Goal: Information Seeking & Learning: Check status

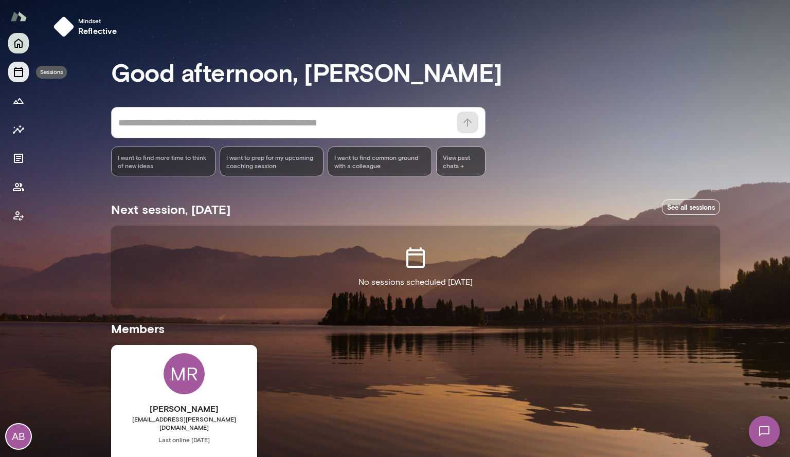
click at [14, 78] on button "Sessions" at bounding box center [18, 72] width 21 height 21
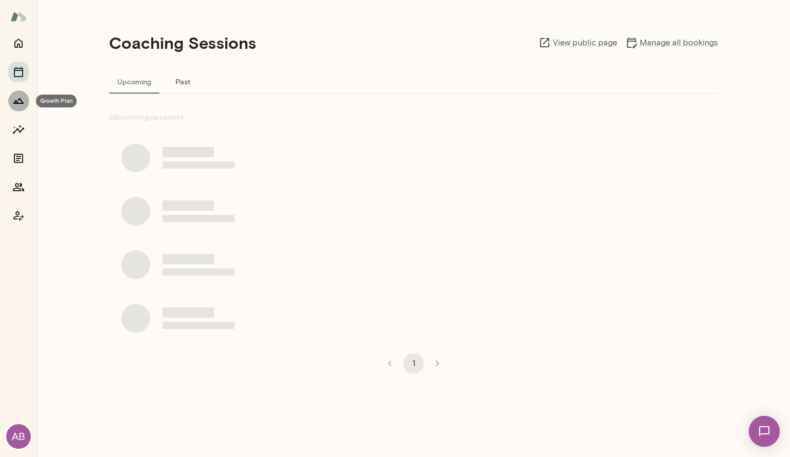
click at [15, 103] on icon "Growth Plan" at bounding box center [18, 101] width 10 height 6
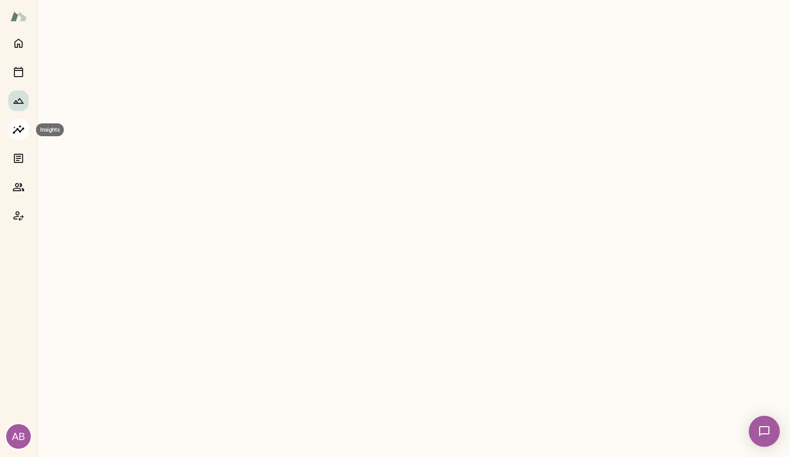
click at [12, 134] on icon "Insights" at bounding box center [18, 129] width 12 height 12
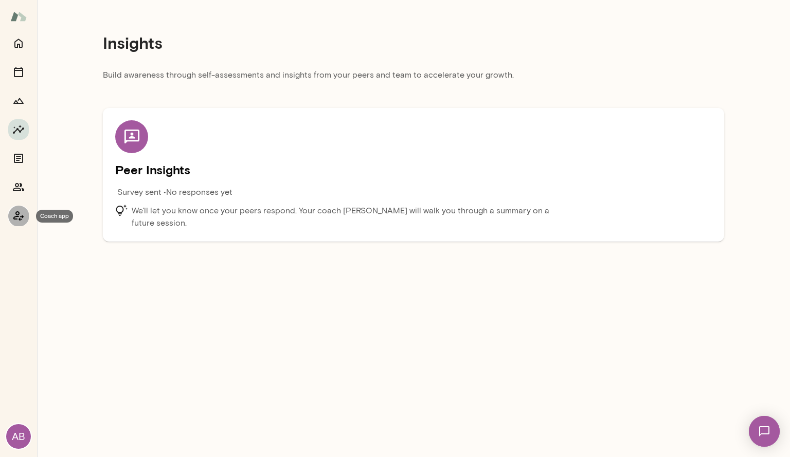
click at [15, 214] on icon "Coach app" at bounding box center [18, 216] width 12 height 12
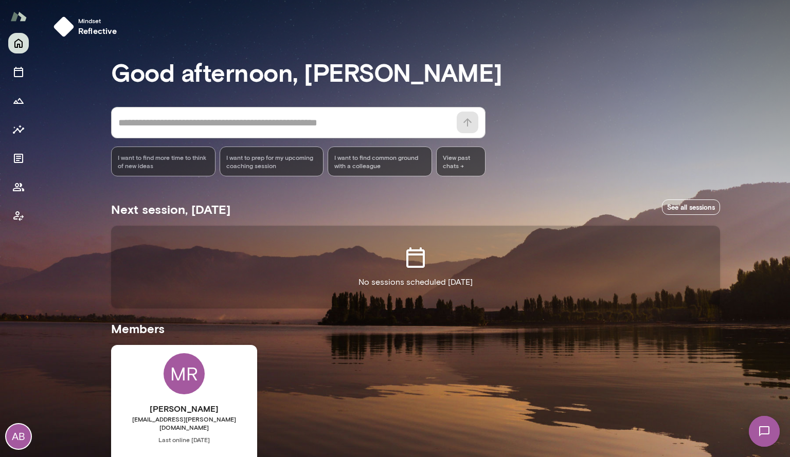
click at [177, 383] on div "MR" at bounding box center [184, 373] width 41 height 41
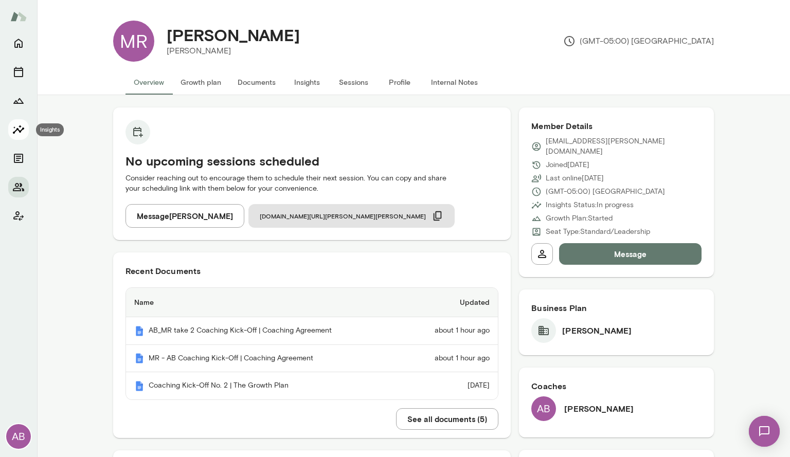
click at [11, 131] on button "Insights" at bounding box center [18, 129] width 21 height 21
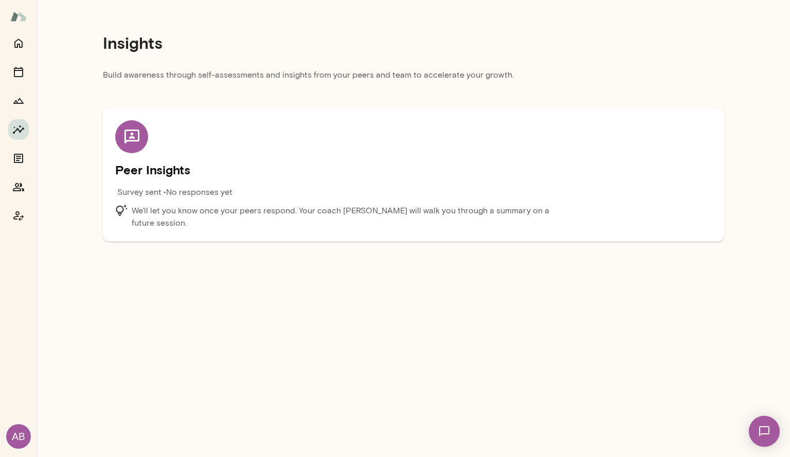
click at [78, 268] on main "Insights Build awareness through self-assessments and insights from your peers …" at bounding box center [413, 228] width 753 height 457
click at [18, 216] on icon "Coach app" at bounding box center [18, 216] width 10 height 10
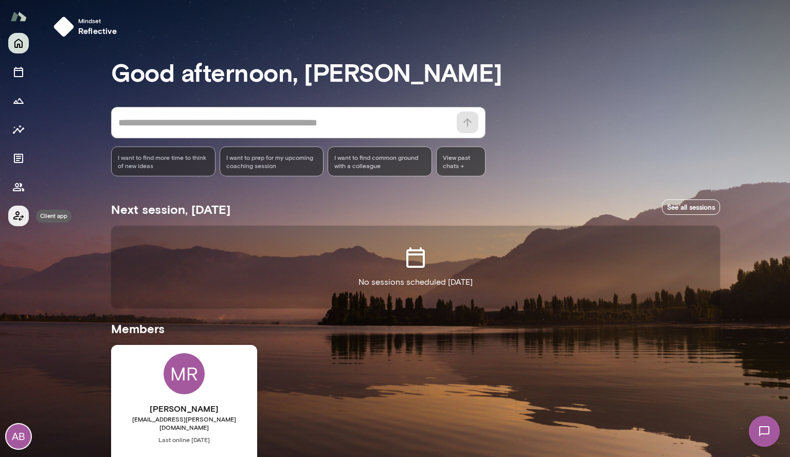
click at [19, 219] on icon "Client app" at bounding box center [18, 216] width 10 height 10
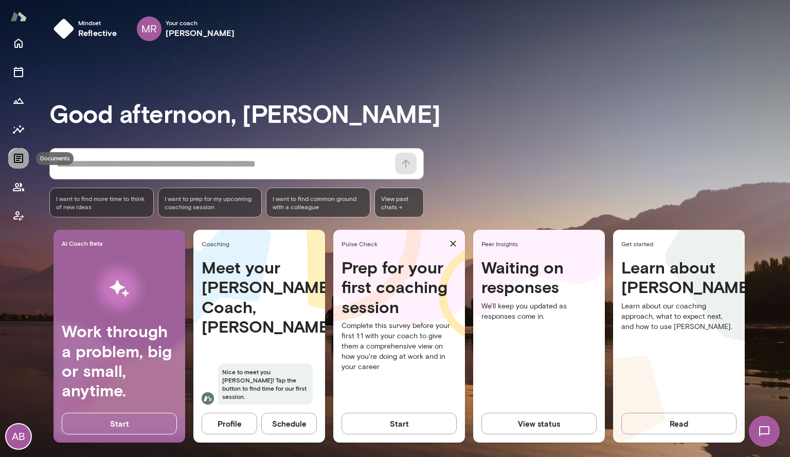
click at [19, 159] on icon "Documents" at bounding box center [18, 158] width 12 height 12
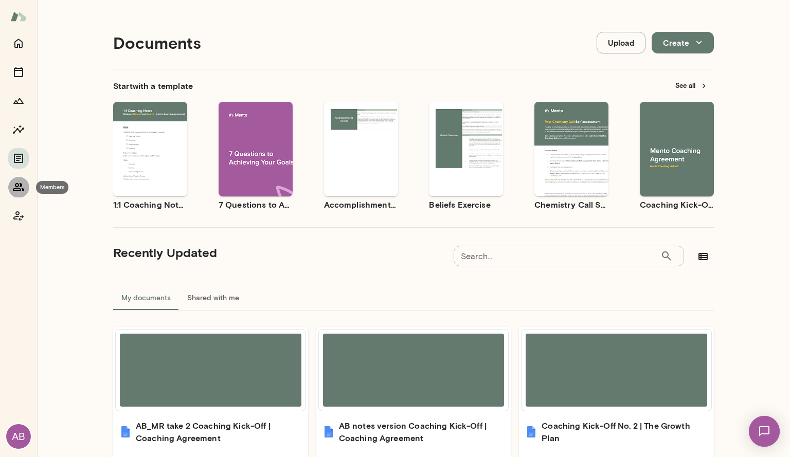
click at [12, 190] on button "Members" at bounding box center [18, 187] width 21 height 21
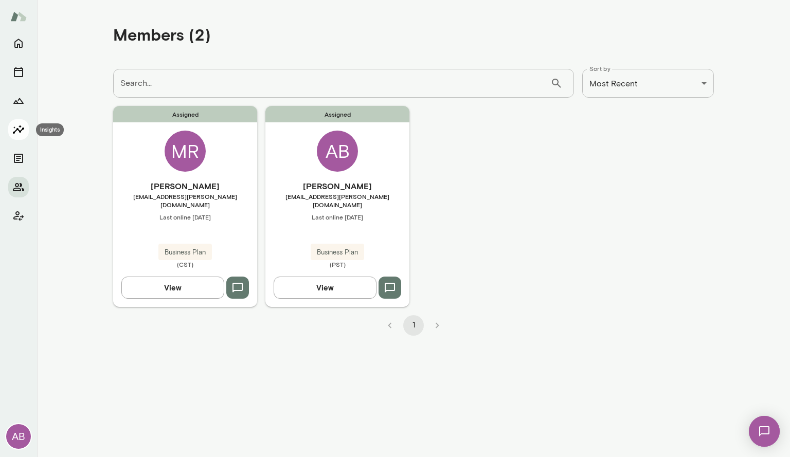
click at [21, 135] on icon "Insights" at bounding box center [18, 129] width 12 height 12
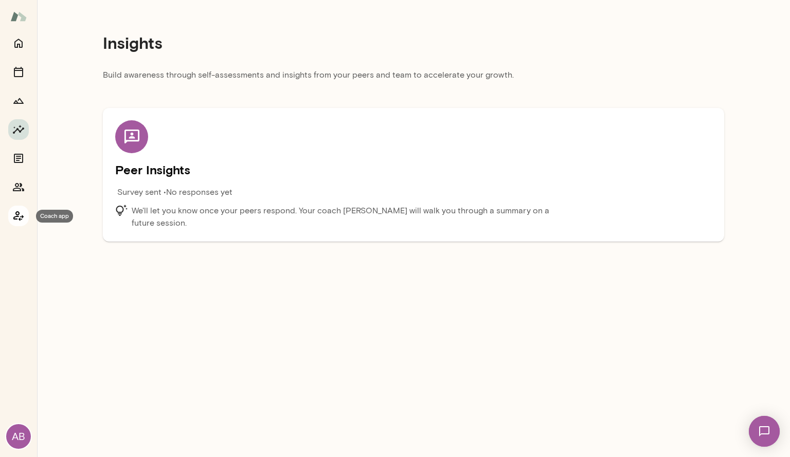
click at [14, 220] on icon "Coach app" at bounding box center [18, 216] width 12 height 12
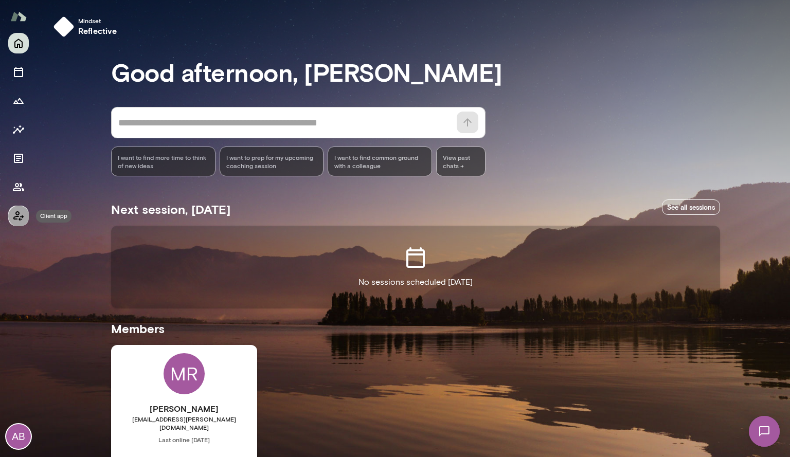
click at [16, 214] on icon "Client app" at bounding box center [18, 216] width 10 height 10
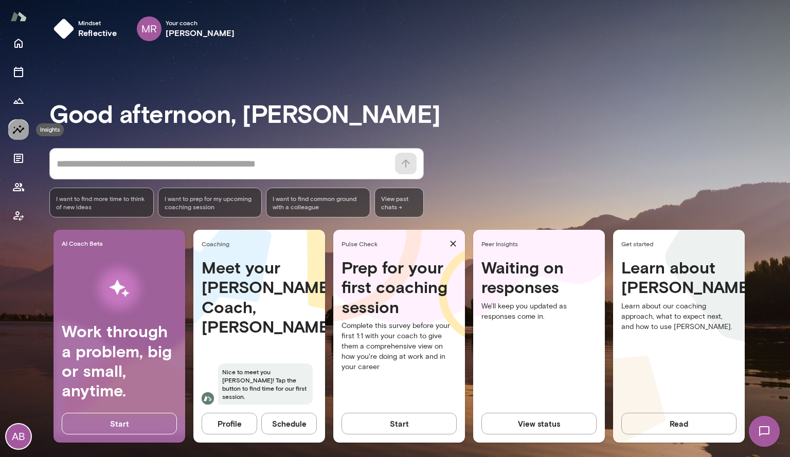
click at [12, 135] on icon "Insights" at bounding box center [18, 129] width 12 height 12
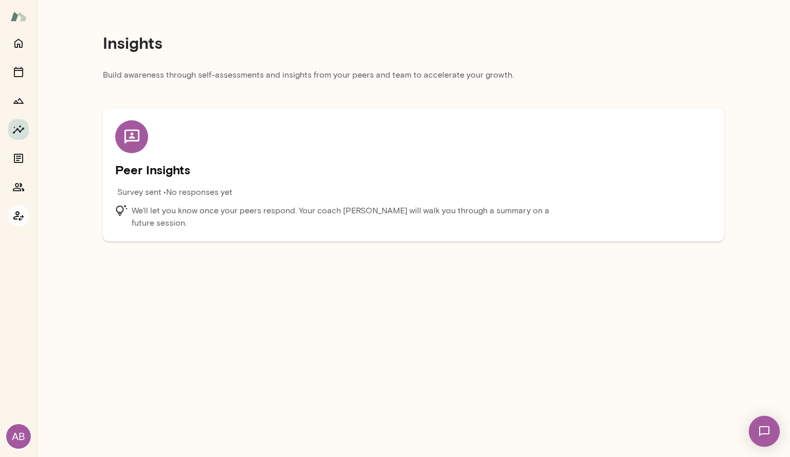
click at [19, 216] on icon "Coach app" at bounding box center [18, 216] width 10 height 10
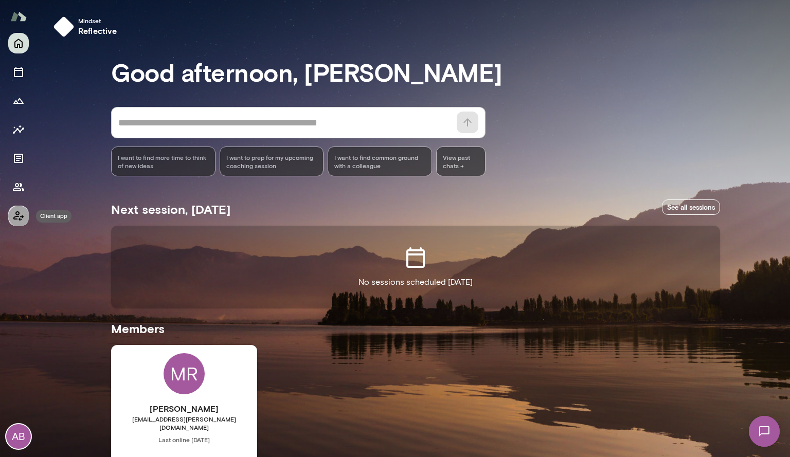
click at [19, 216] on icon "Client app" at bounding box center [18, 216] width 10 height 10
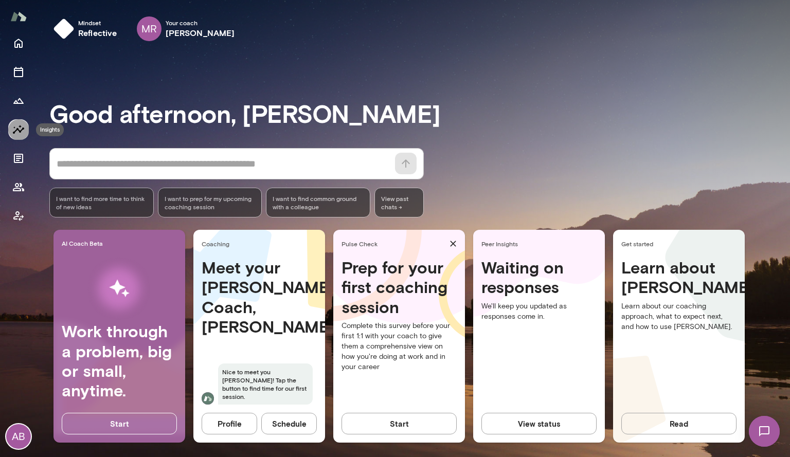
click at [15, 132] on icon "Insights" at bounding box center [18, 129] width 12 height 12
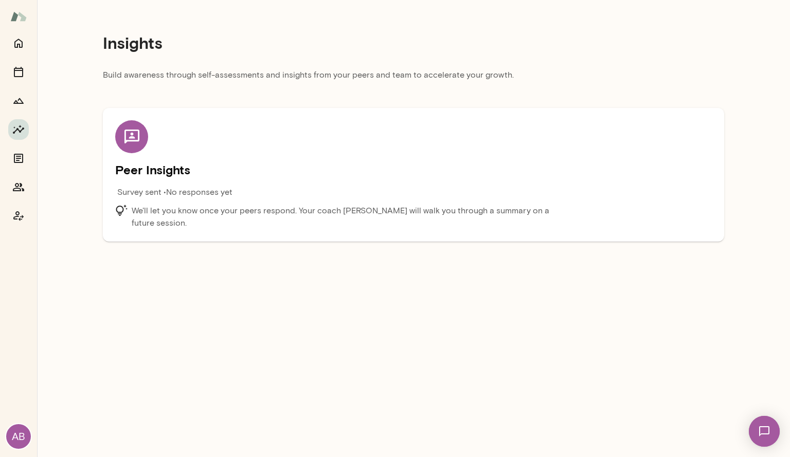
click at [61, 231] on div "Insights Build awareness through self-assessments and insights from your peers …" at bounding box center [413, 125] width 753 height 250
click at [73, 239] on div "Insights Build awareness through self-assessments and insights from your peers …" at bounding box center [413, 125] width 753 height 250
click at [19, 219] on icon "Coach app" at bounding box center [18, 216] width 12 height 12
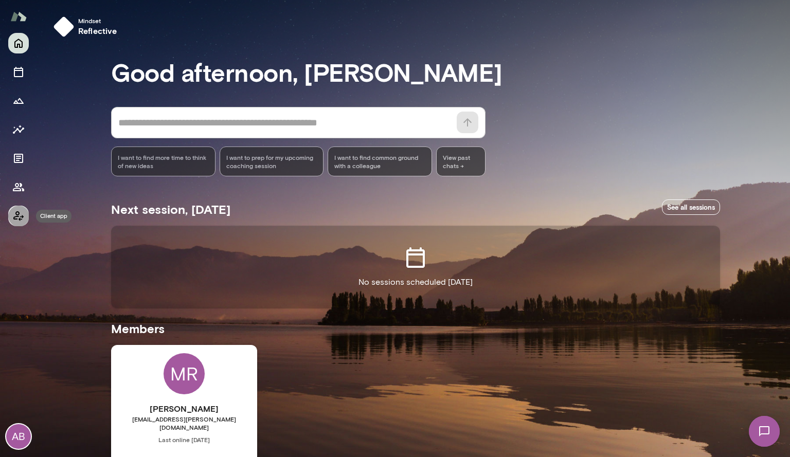
click at [21, 217] on icon "Client app" at bounding box center [18, 216] width 12 height 12
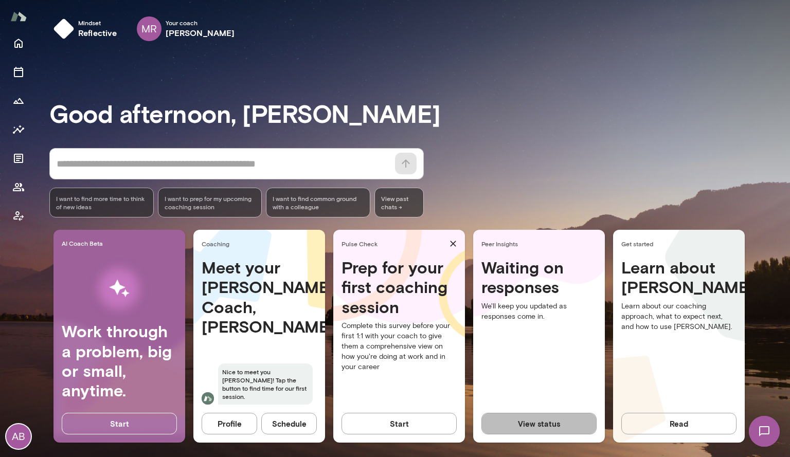
click at [548, 423] on button "View status" at bounding box center [538, 424] width 115 height 22
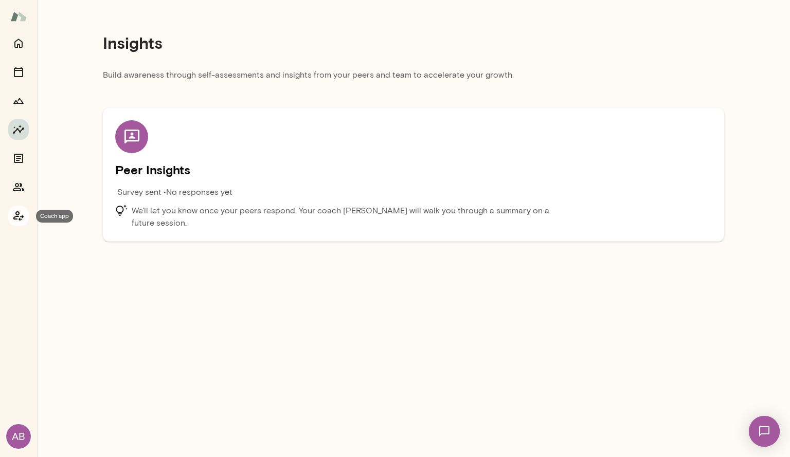
click at [14, 211] on icon "Coach app" at bounding box center [18, 216] width 12 height 12
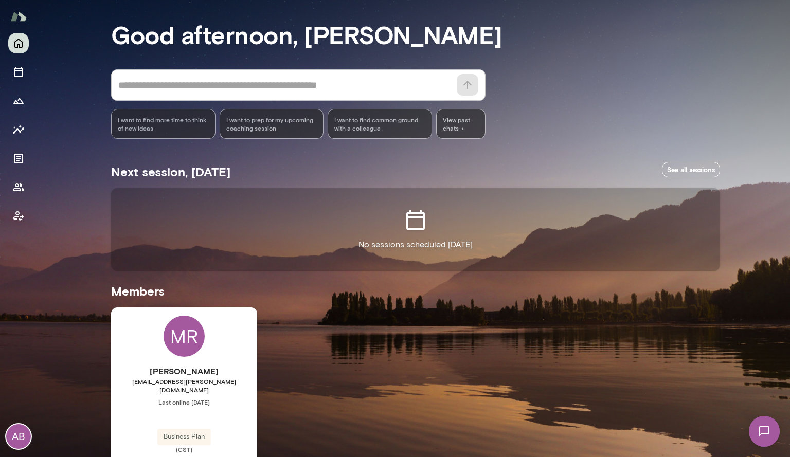
scroll to position [75, 0]
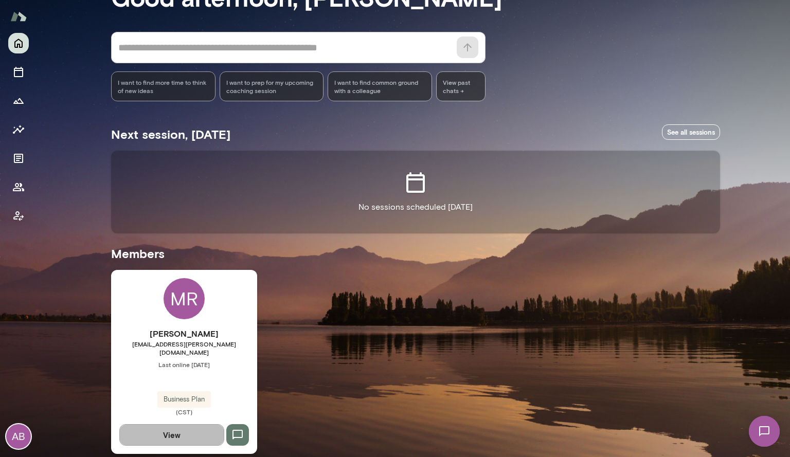
click at [172, 424] on button "View" at bounding box center [171, 435] width 105 height 22
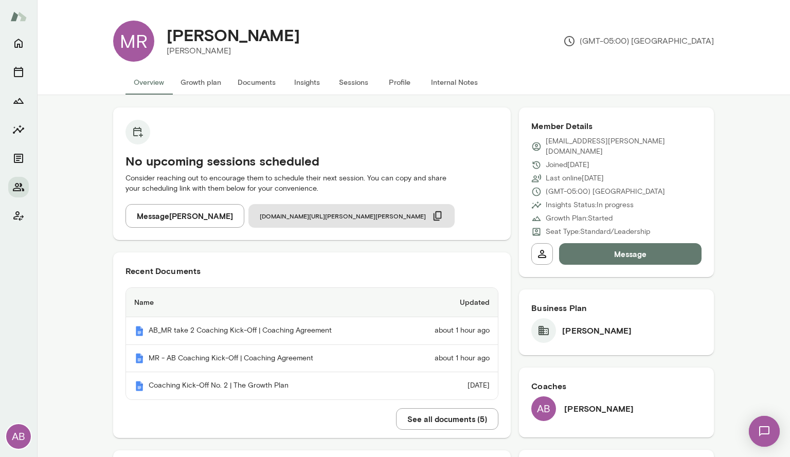
click at [303, 80] on button "Insights" at bounding box center [307, 82] width 46 height 25
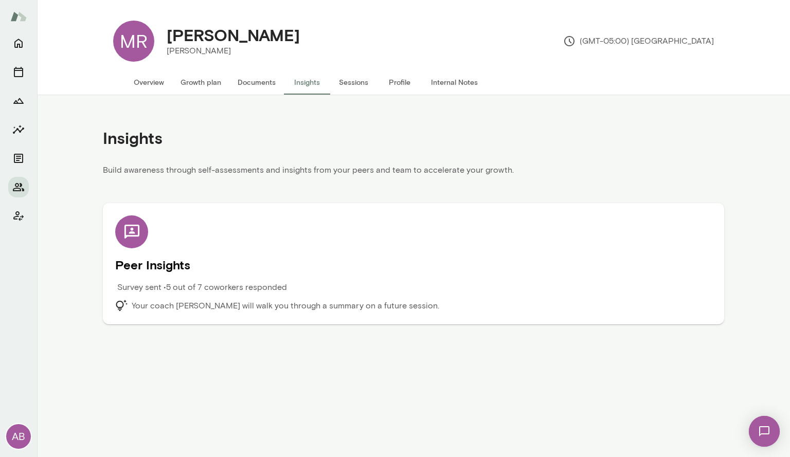
click at [233, 299] on div "Survey sent • 5 out of 7 coworkers responded" at bounding box center [338, 290] width 447 height 19
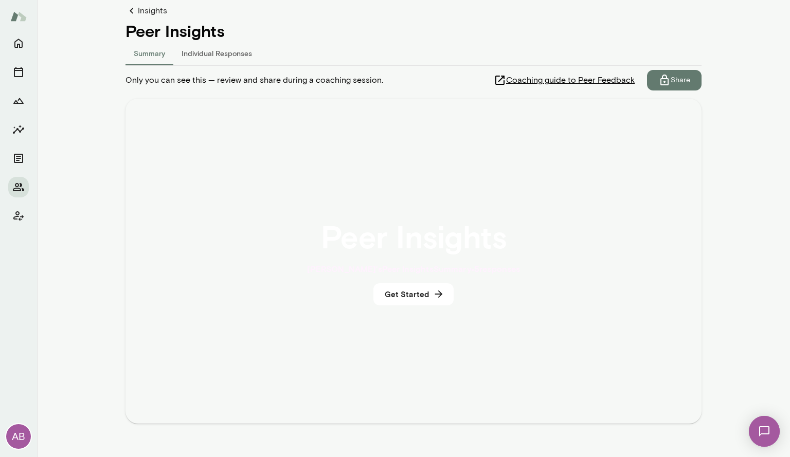
scroll to position [122, 0]
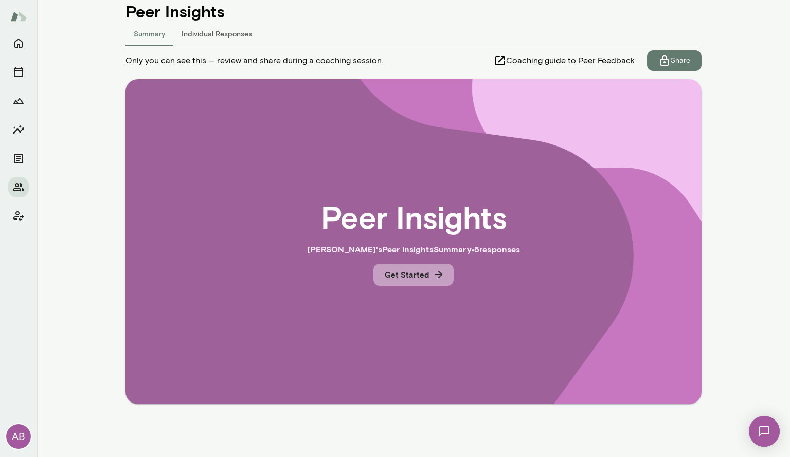
click at [403, 275] on button "Get Started" at bounding box center [413, 275] width 80 height 22
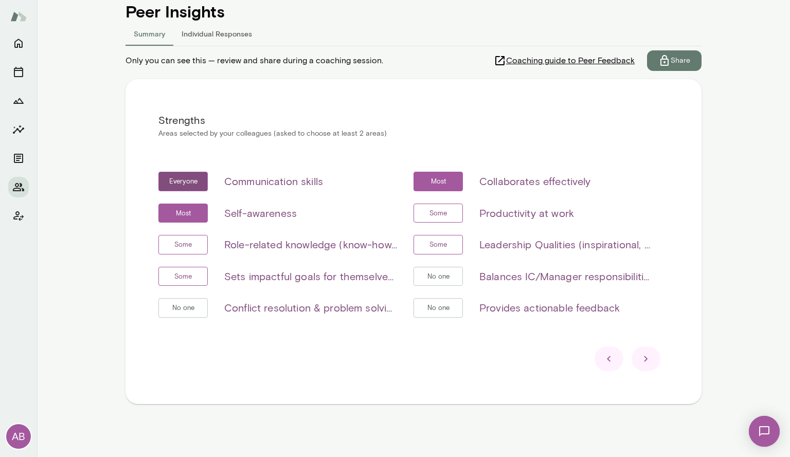
click at [640, 360] on icon at bounding box center [646, 359] width 12 height 12
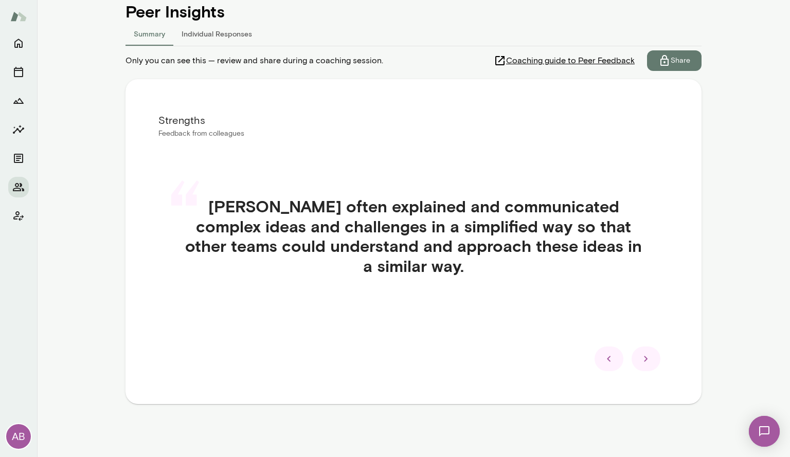
click at [604, 361] on icon at bounding box center [609, 359] width 12 height 12
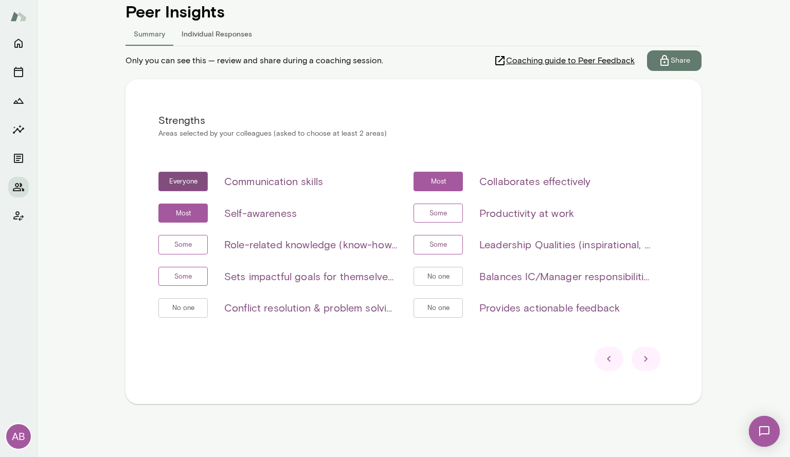
click at [64, 342] on main "[PERSON_NAME] (GMT-05:00) [GEOGRAPHIC_DATA] Overview Growth plan Documents Insi…" at bounding box center [413, 228] width 753 height 457
click at [643, 360] on icon at bounding box center [646, 359] width 12 height 12
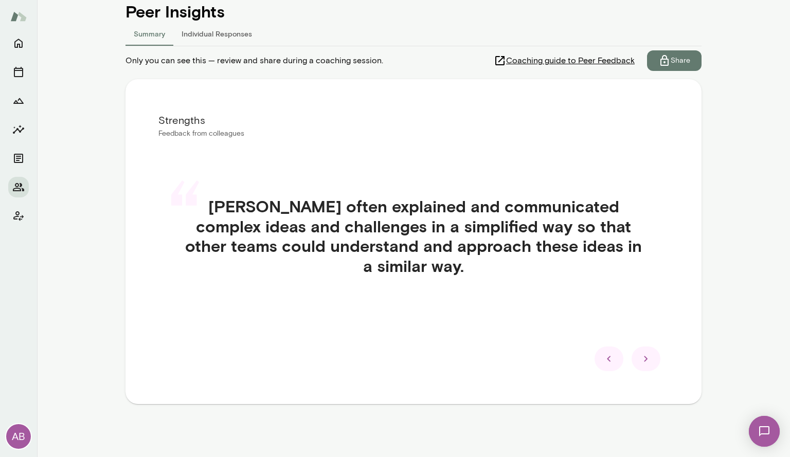
click at [643, 360] on icon at bounding box center [646, 359] width 12 height 12
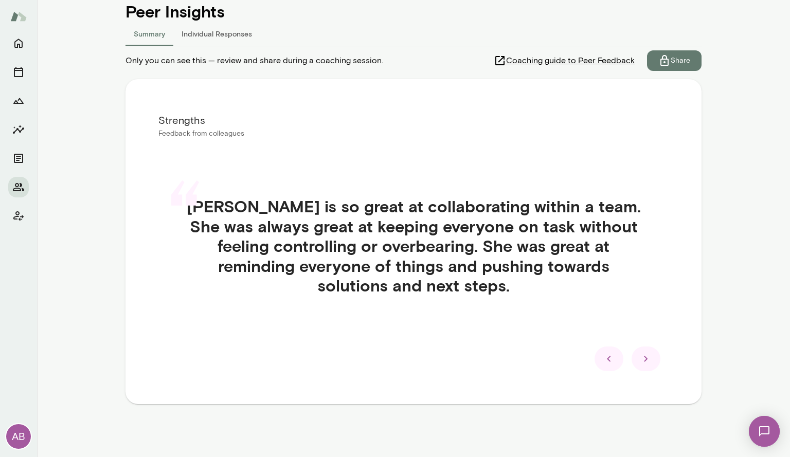
click at [643, 360] on icon at bounding box center [646, 359] width 12 height 12
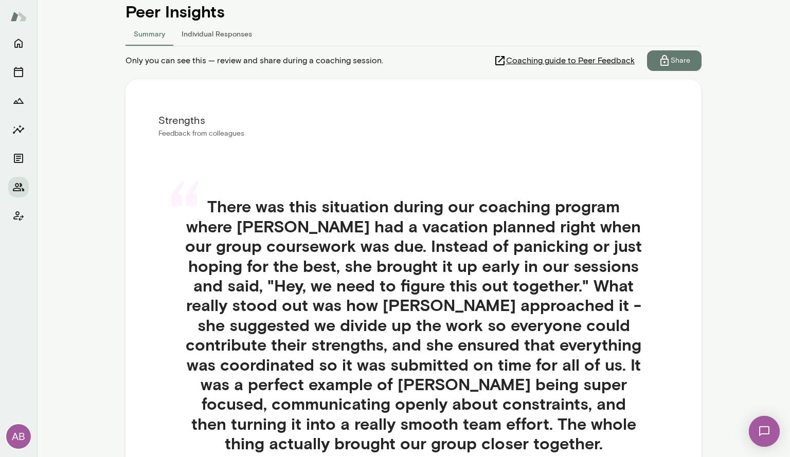
scroll to position [225, 0]
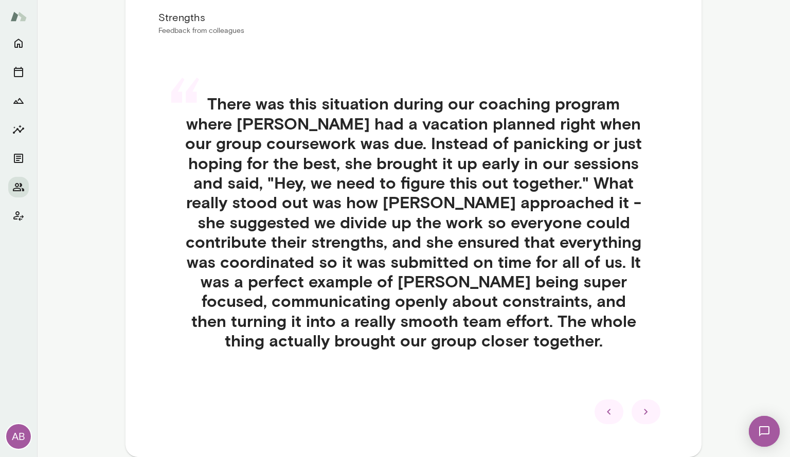
click at [640, 412] on icon at bounding box center [646, 412] width 12 height 12
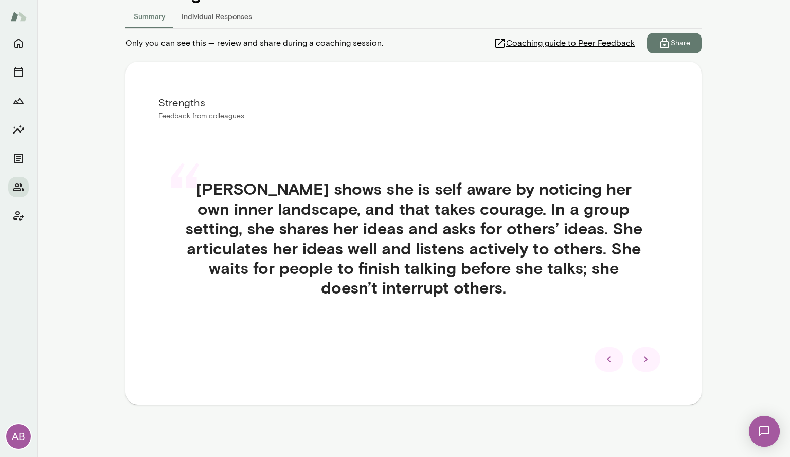
click at [647, 358] on icon at bounding box center [646, 359] width 12 height 12
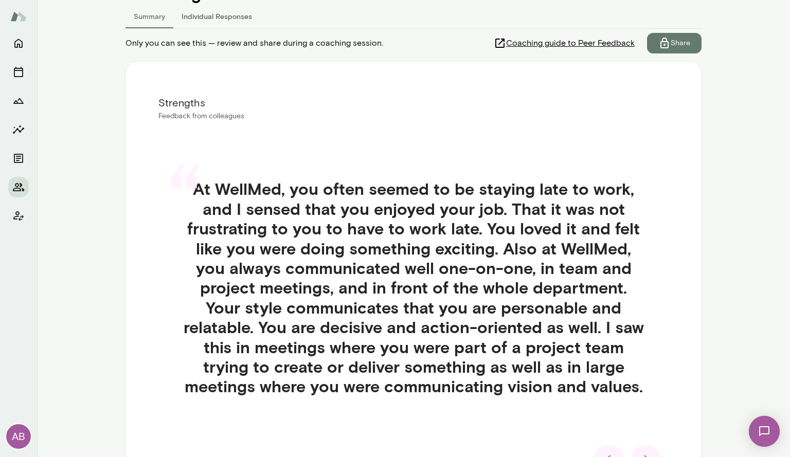
scroll to position [225, 0]
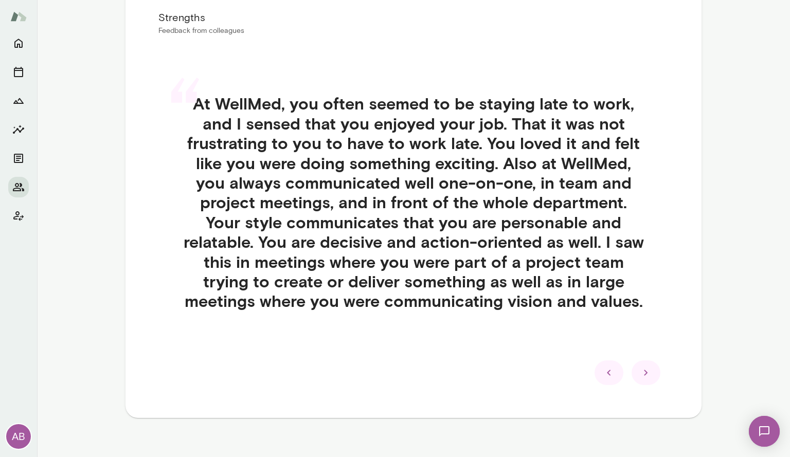
click at [646, 370] on icon at bounding box center [646, 373] width 12 height 12
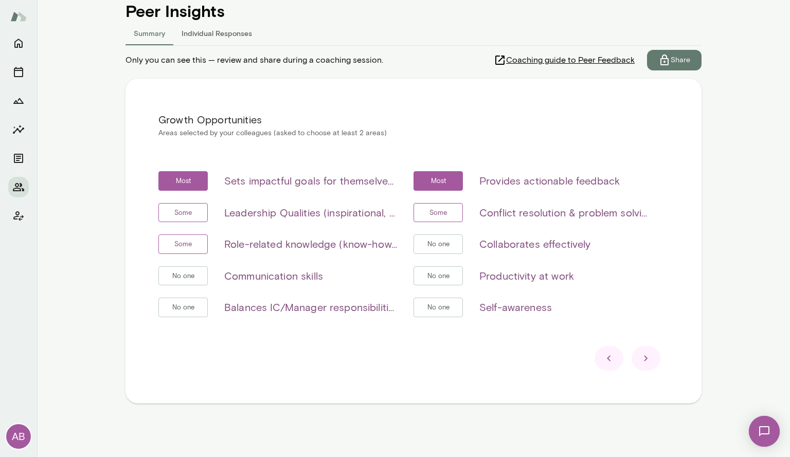
scroll to position [122, 0]
click at [642, 360] on icon at bounding box center [646, 359] width 12 height 12
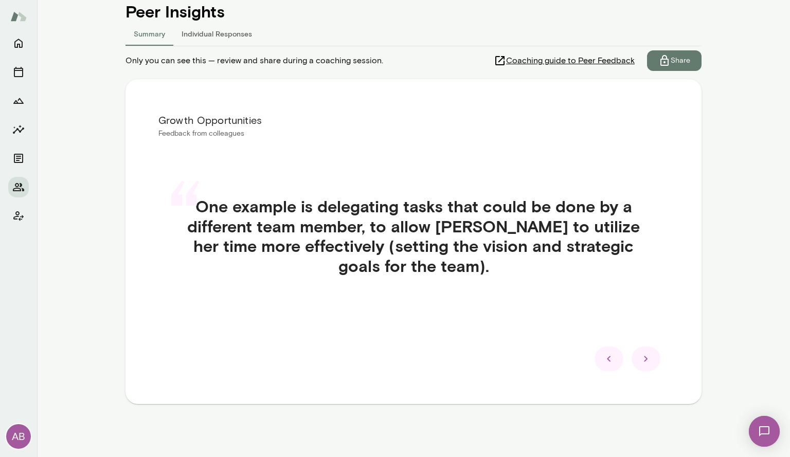
click at [597, 355] on div at bounding box center [608, 359] width 29 height 25
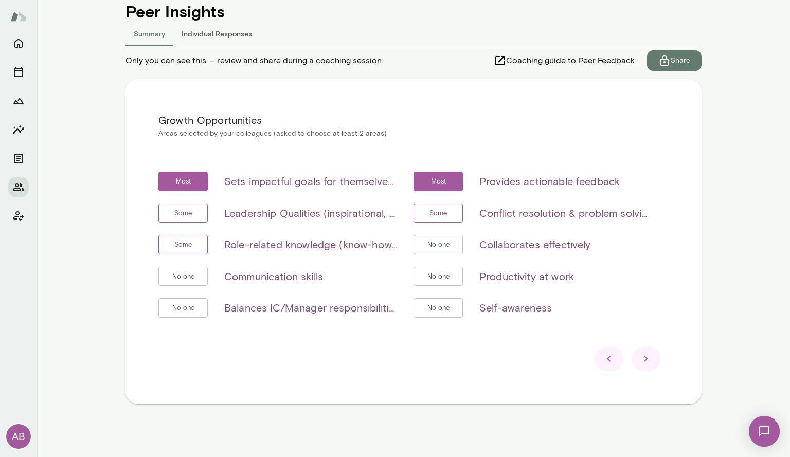
click at [597, 355] on div at bounding box center [608, 359] width 29 height 25
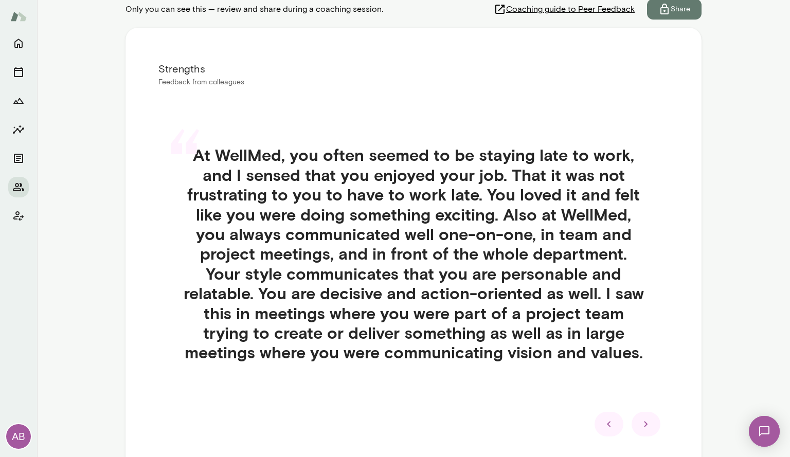
scroll to position [225, 0]
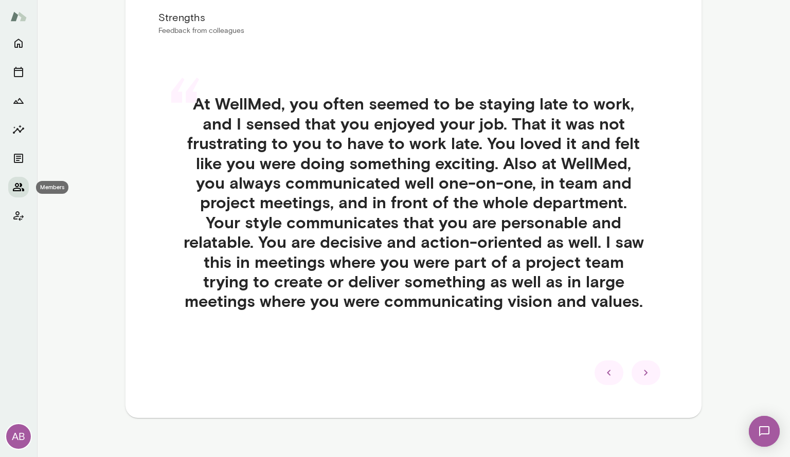
click at [22, 191] on icon "Members" at bounding box center [18, 187] width 12 height 12
